Goal: Transaction & Acquisition: Purchase product/service

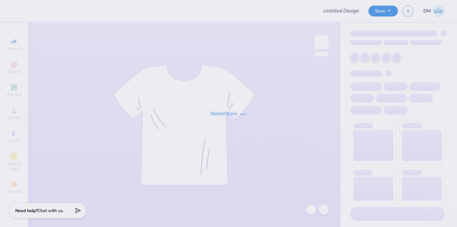
type input "2025 BBQ Simple"
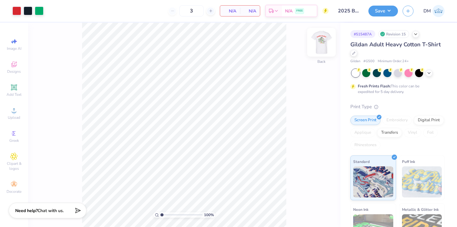
click at [323, 43] on img at bounding box center [321, 42] width 25 height 25
click at [315, 40] on img at bounding box center [321, 42] width 25 height 25
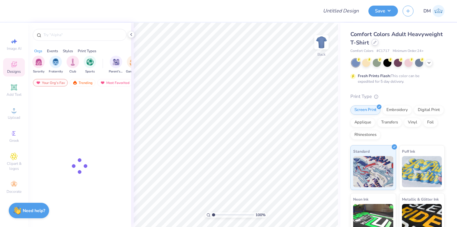
click at [374, 44] on div at bounding box center [374, 42] width 7 height 7
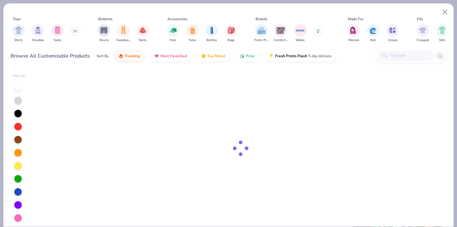
click at [387, 51] on div at bounding box center [406, 56] width 56 height 10
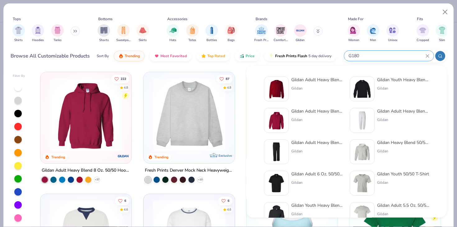
type input "G180"
click at [285, 91] on img at bounding box center [276, 88] width 19 height 19
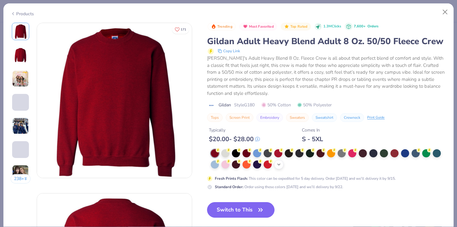
click at [279, 164] on polyline at bounding box center [279, 164] width 2 height 1
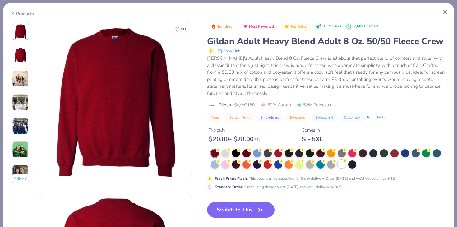
click at [344, 164] on div at bounding box center [341, 164] width 8 height 8
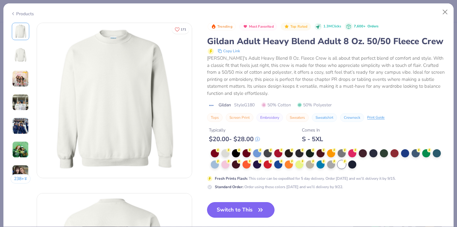
click at [269, 207] on button "Switch to This" at bounding box center [240, 210] width 67 height 16
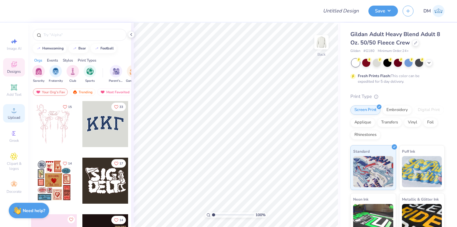
click at [15, 117] on span "Upload" at bounding box center [14, 117] width 12 height 5
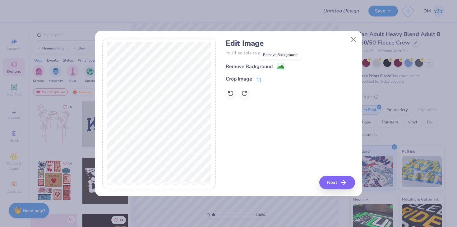
click at [279, 66] on image at bounding box center [280, 66] width 7 height 7
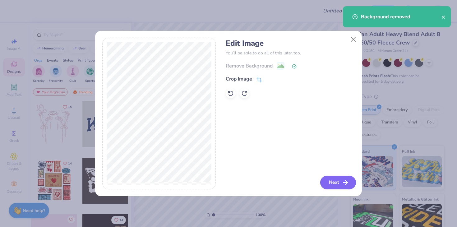
click at [347, 185] on icon "button" at bounding box center [345, 182] width 7 height 7
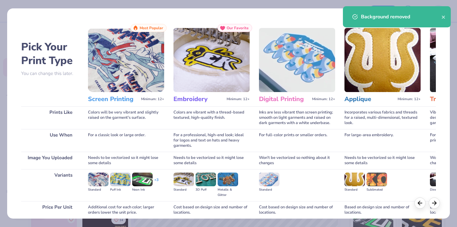
scroll to position [52, 0]
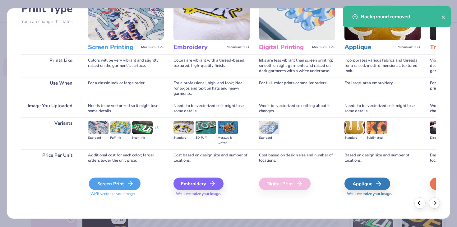
click at [119, 187] on div "Screen Print" at bounding box center [115, 183] width 52 height 12
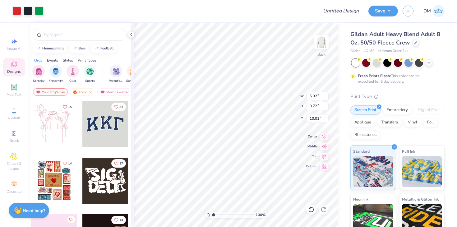
type input "3.66"
type input "2.56"
type input "3.00"
click at [326, 36] on img at bounding box center [321, 42] width 25 height 25
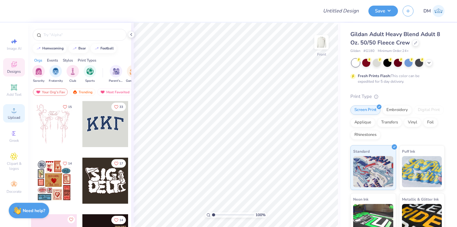
click at [14, 119] on span "Upload" at bounding box center [14, 117] width 12 height 5
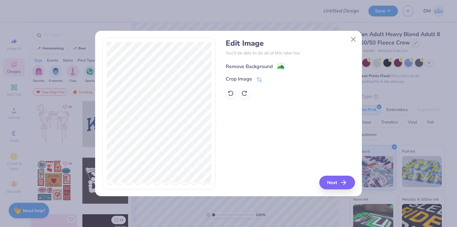
click at [279, 68] on image at bounding box center [280, 66] width 7 height 7
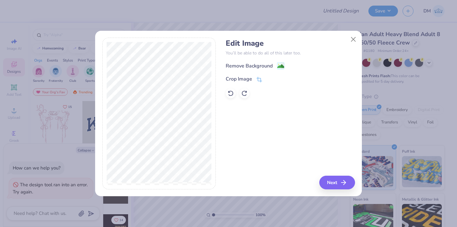
click at [340, 174] on div "Edit Image You’ll be able to do all of this later too. Remove Background Crop I…" at bounding box center [290, 114] width 129 height 152
click at [331, 185] on button "Next" at bounding box center [338, 183] width 36 height 14
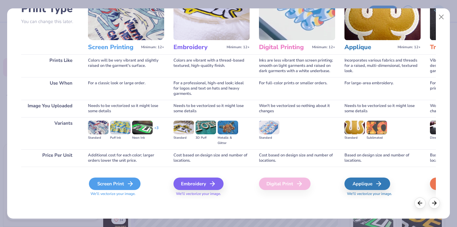
click at [127, 183] on icon at bounding box center [129, 183] width 7 height 7
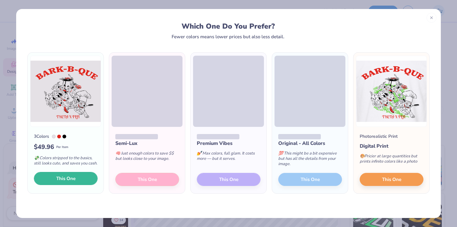
click at [75, 182] on span "This One" at bounding box center [65, 178] width 19 height 7
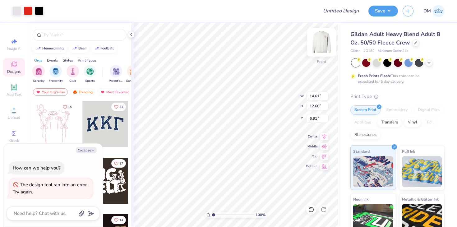
click at [327, 42] on img at bounding box center [321, 42] width 25 height 25
click at [321, 40] on img at bounding box center [321, 42] width 25 height 25
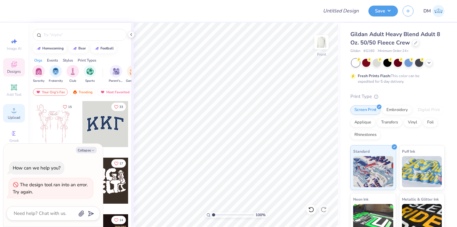
click at [18, 117] on span "Upload" at bounding box center [14, 117] width 12 height 5
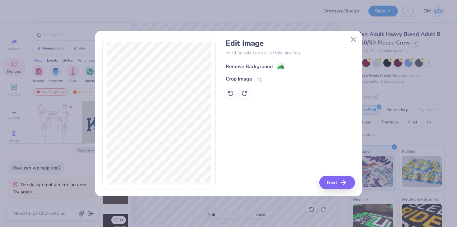
click at [279, 65] on image at bounding box center [280, 66] width 7 height 7
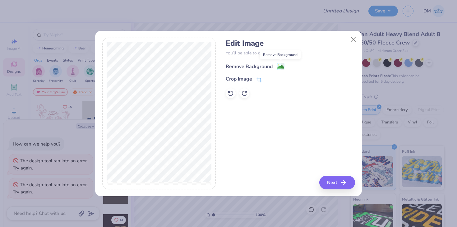
click at [279, 65] on image at bounding box center [280, 66] width 7 height 7
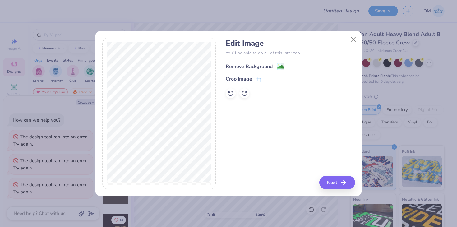
click at [279, 64] on image at bounding box center [280, 66] width 7 height 7
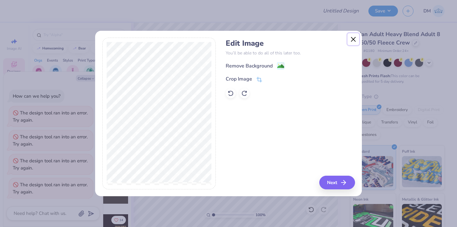
click at [356, 37] on button "Close" at bounding box center [353, 39] width 12 height 12
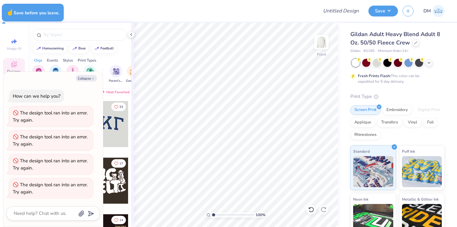
type textarea "x"
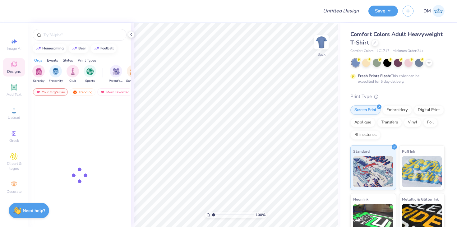
click at [373, 47] on div "Comfort Colors Adult Heavyweight T-Shirt Comfort Colors # C1717 Minimum Order: …" at bounding box center [397, 42] width 94 height 24
click at [373, 44] on icon at bounding box center [374, 42] width 3 height 3
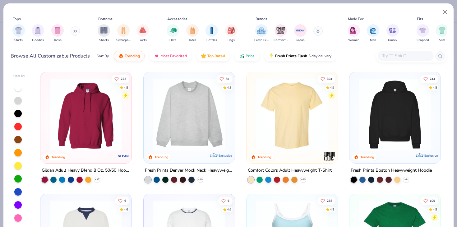
click at [395, 52] on div at bounding box center [406, 56] width 56 height 10
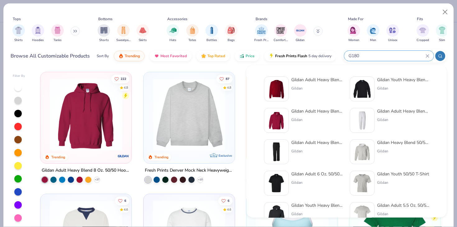
type input "G180"
click at [280, 93] on img at bounding box center [276, 88] width 19 height 19
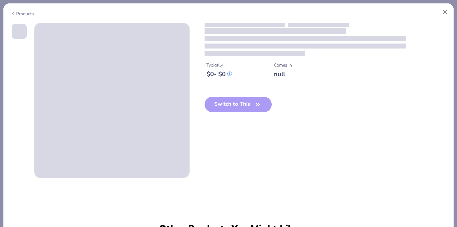
scroll to position [8, 0]
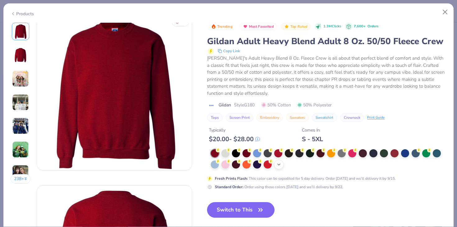
click at [282, 163] on div "+ 8" at bounding box center [278, 164] width 9 height 9
drag, startPoint x: 341, startPoint y: 167, endPoint x: 338, endPoint y: 167, distance: 3.4
click at [341, 167] on div at bounding box center [341, 164] width 8 height 8
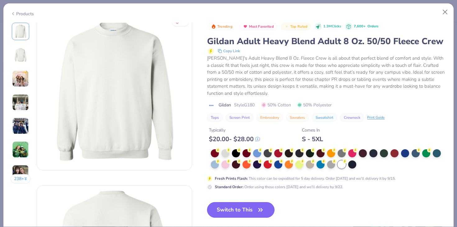
click at [268, 205] on button "Switch to This" at bounding box center [240, 210] width 67 height 16
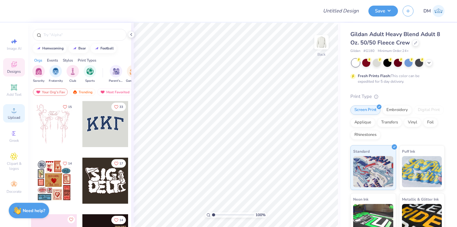
click at [16, 113] on icon at bounding box center [13, 110] width 7 height 7
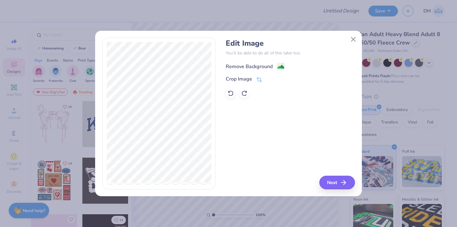
click at [281, 64] on image at bounding box center [280, 66] width 7 height 7
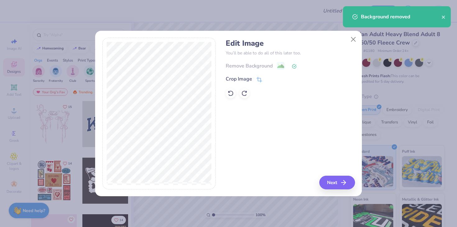
click at [343, 190] on div "Edit Image You’ll be able to do all of this later too. Remove Background Crop I…" at bounding box center [228, 117] width 267 height 158
click at [342, 185] on icon "button" at bounding box center [345, 182] width 7 height 7
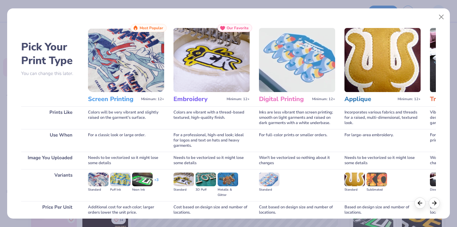
scroll to position [52, 0]
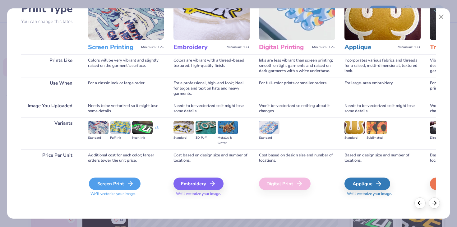
click at [120, 188] on div "Screen Print" at bounding box center [115, 183] width 52 height 12
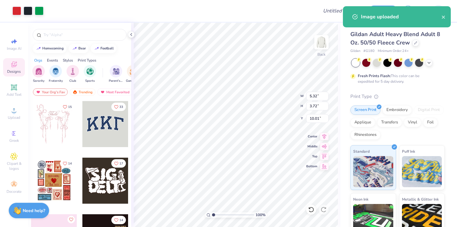
type input "4.07"
type input "2.85"
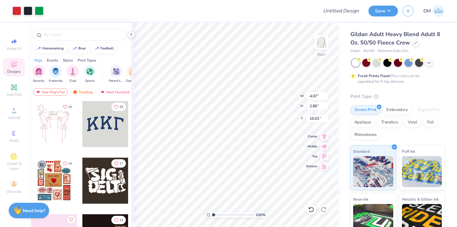
type input "3.00"
click at [320, 45] on img at bounding box center [321, 42] width 25 height 25
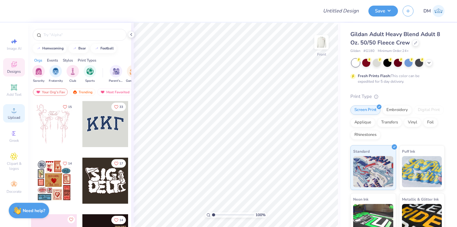
click at [13, 112] on icon at bounding box center [14, 110] width 4 height 4
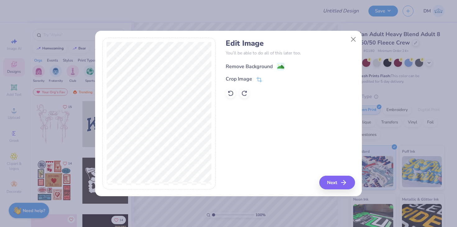
click at [282, 67] on image at bounding box center [280, 66] width 7 height 7
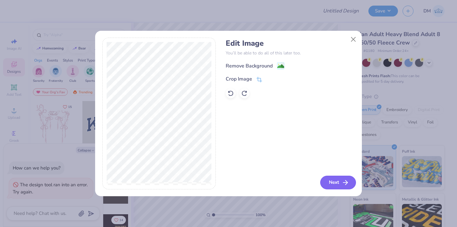
click at [338, 181] on button "Next" at bounding box center [338, 183] width 36 height 14
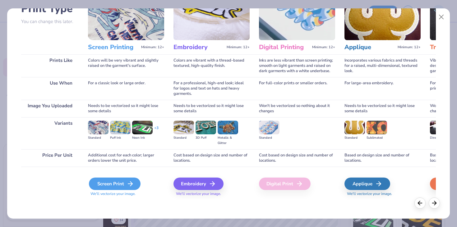
click at [114, 183] on div "Screen Print" at bounding box center [115, 183] width 52 height 12
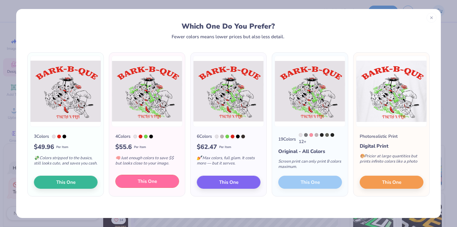
click at [145, 185] on span "This One" at bounding box center [147, 181] width 19 height 7
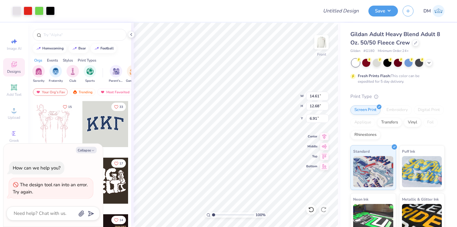
type textarea "x"
type input "9.09"
type input "7.89"
type textarea "x"
type input "5.36"
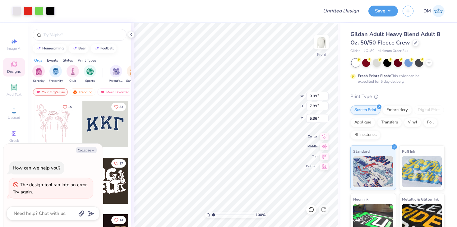
type textarea "x"
